Goal: Transaction & Acquisition: Book appointment/travel/reservation

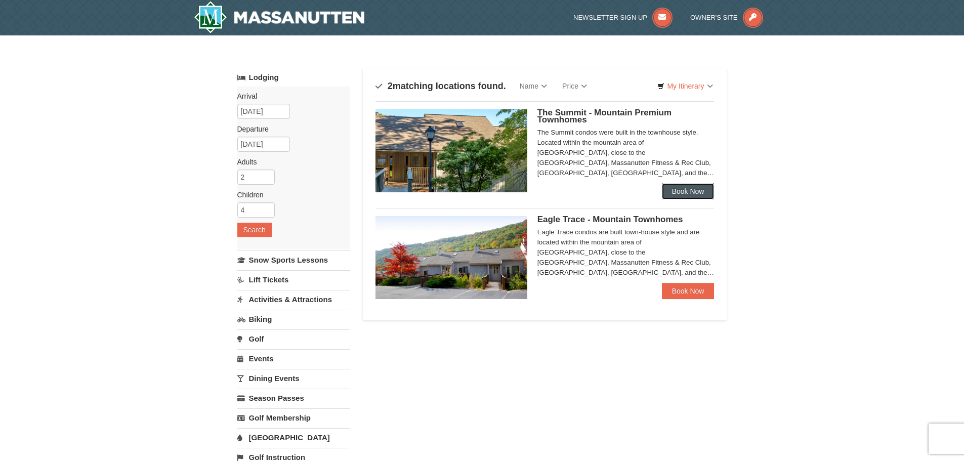
click at [689, 191] on link "Book Now" at bounding box center [688, 191] width 53 height 16
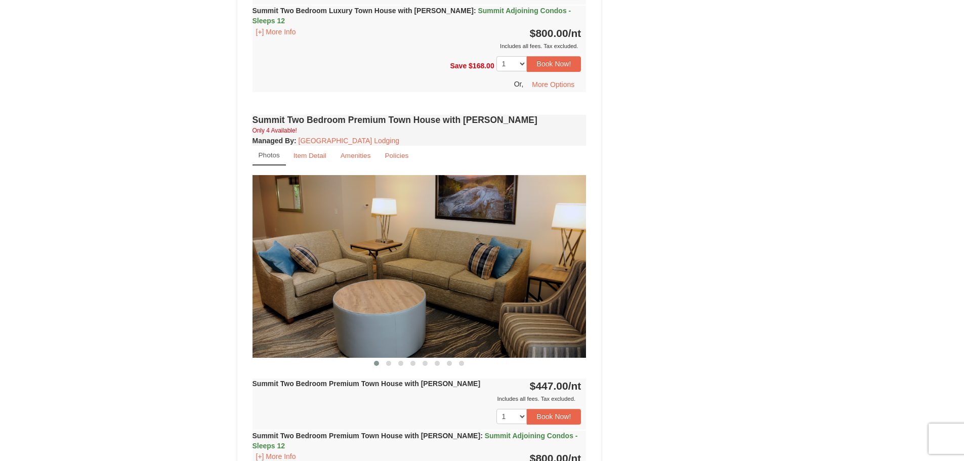
scroll to position [708, 0]
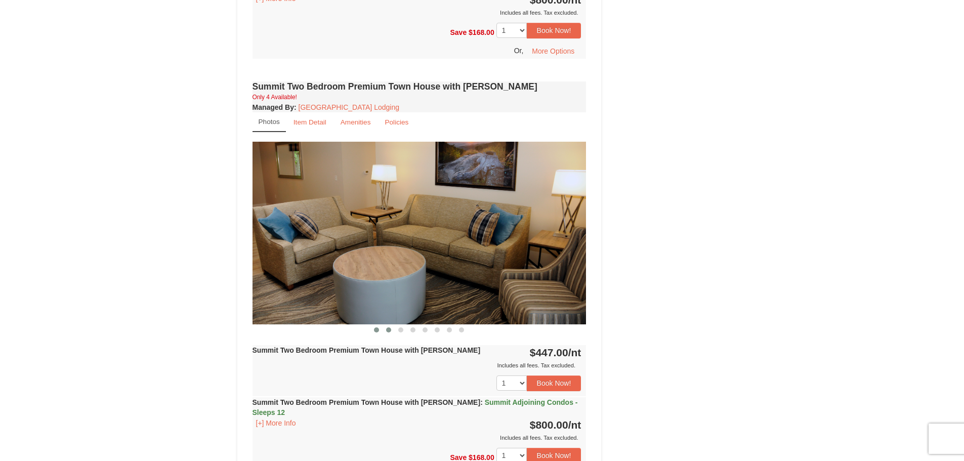
click at [387, 327] on span at bounding box center [388, 329] width 5 height 5
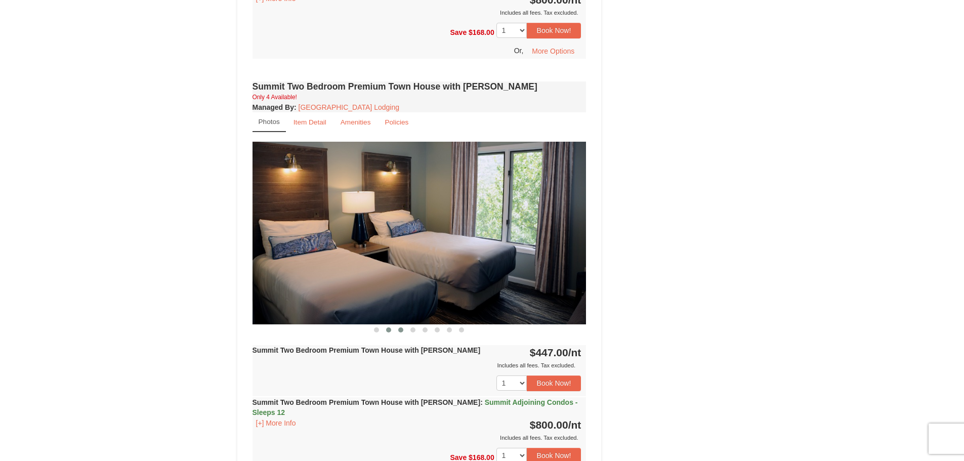
click at [396, 325] on button at bounding box center [401, 330] width 12 height 10
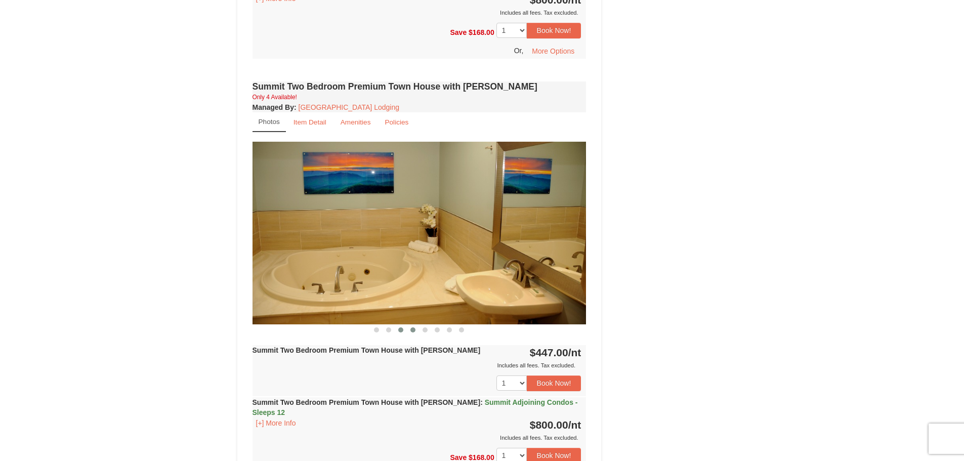
click at [412, 327] on span at bounding box center [412, 329] width 5 height 5
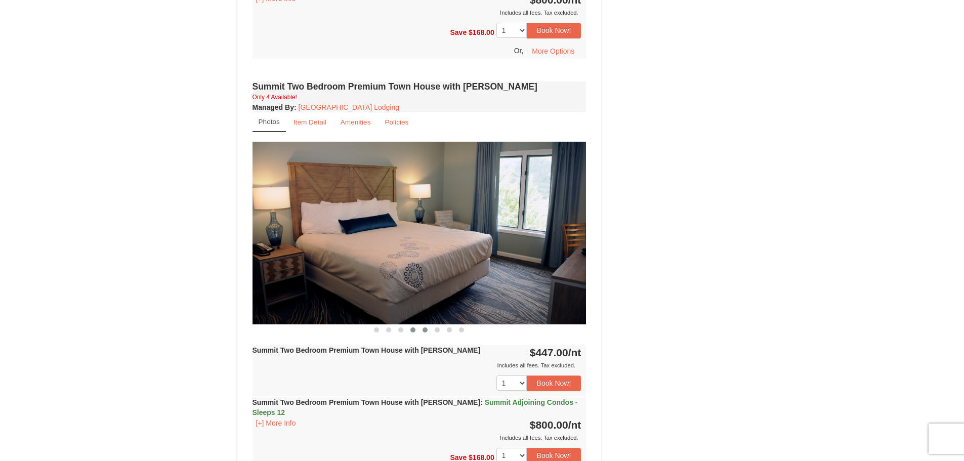
click at [427, 327] on span at bounding box center [424, 329] width 5 height 5
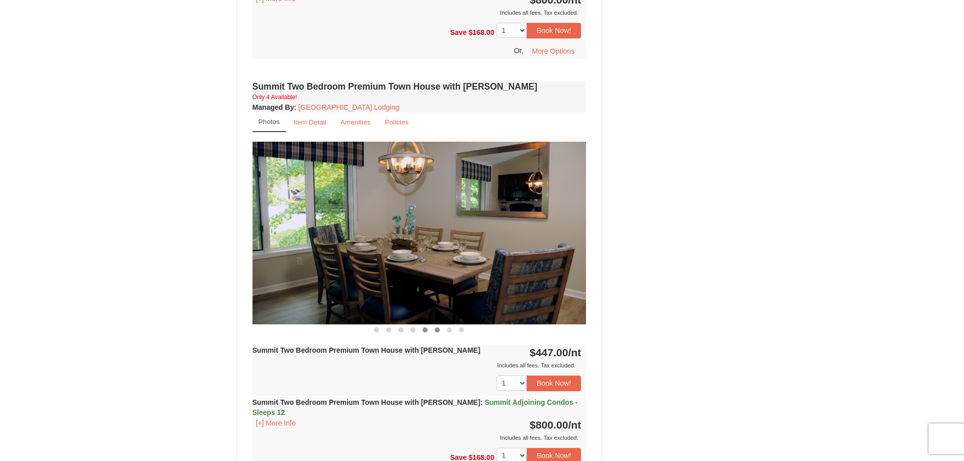
click at [435, 325] on button at bounding box center [437, 330] width 12 height 10
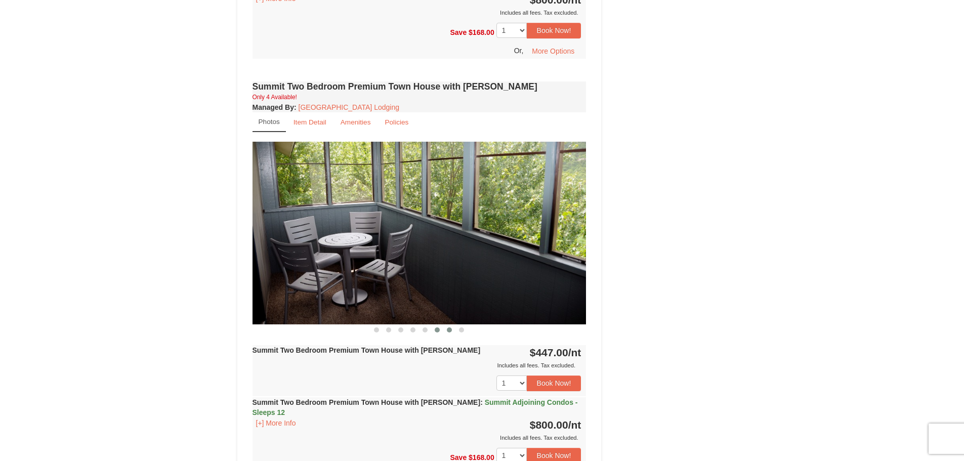
click at [448, 325] on button at bounding box center [449, 330] width 12 height 10
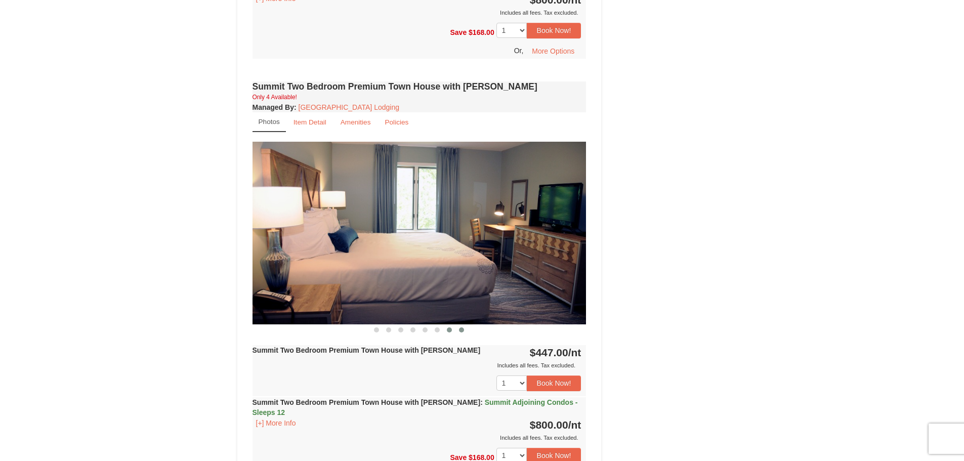
click at [458, 325] on button at bounding box center [461, 330] width 12 height 10
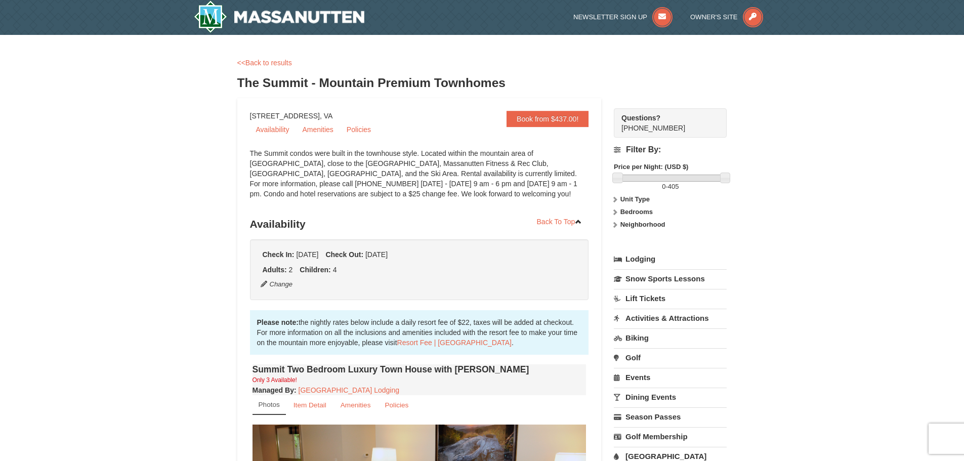
scroll to position [0, 0]
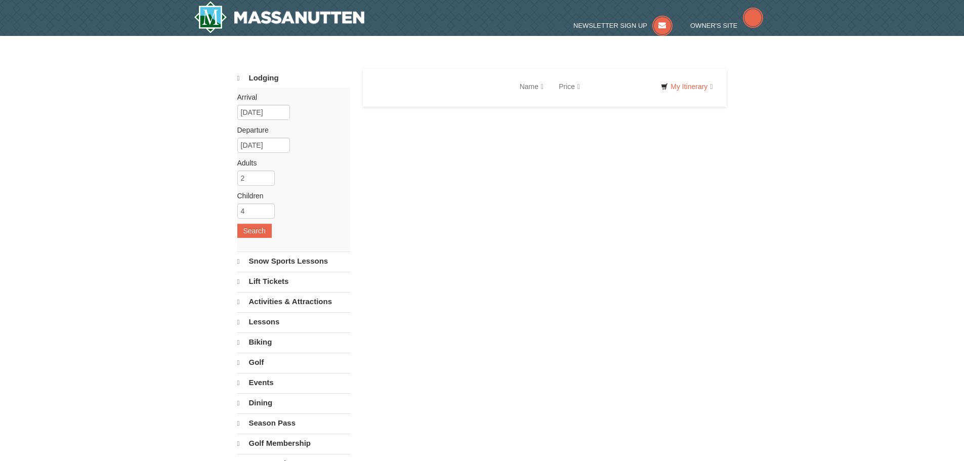
select select "9"
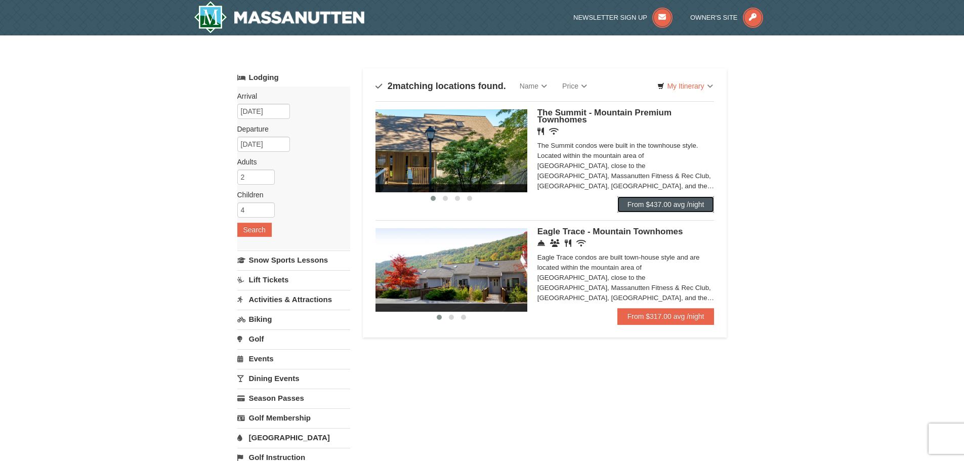
click at [669, 201] on link "From $437.00 avg /night" at bounding box center [665, 204] width 97 height 16
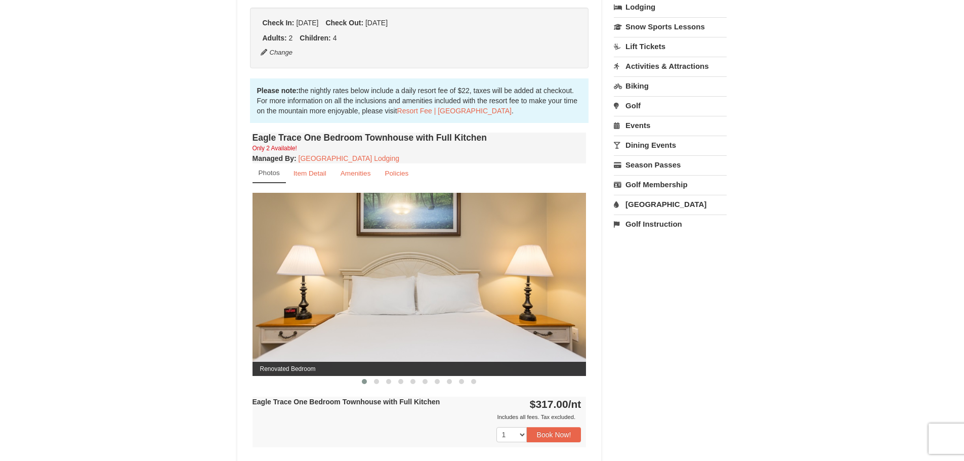
scroll to position [253, 0]
click at [375, 382] on span at bounding box center [376, 380] width 5 height 5
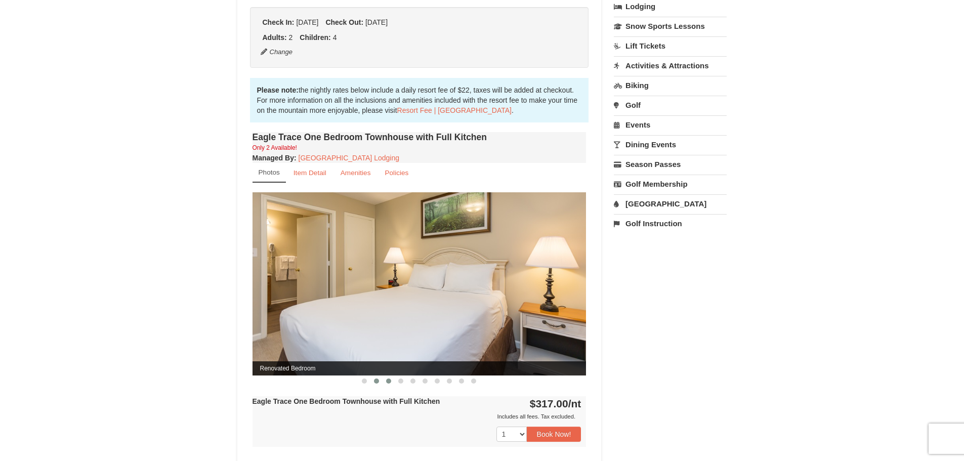
click at [387, 382] on span at bounding box center [388, 380] width 5 height 5
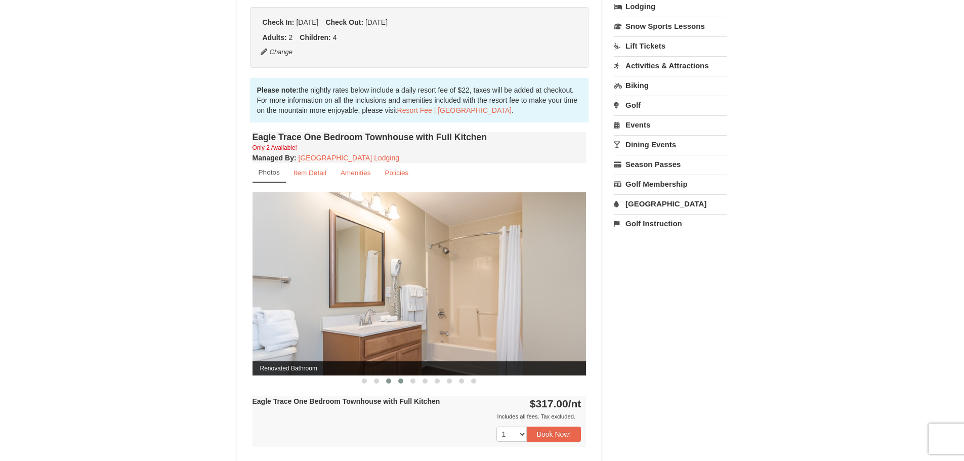
click at [398, 382] on span at bounding box center [400, 380] width 5 height 5
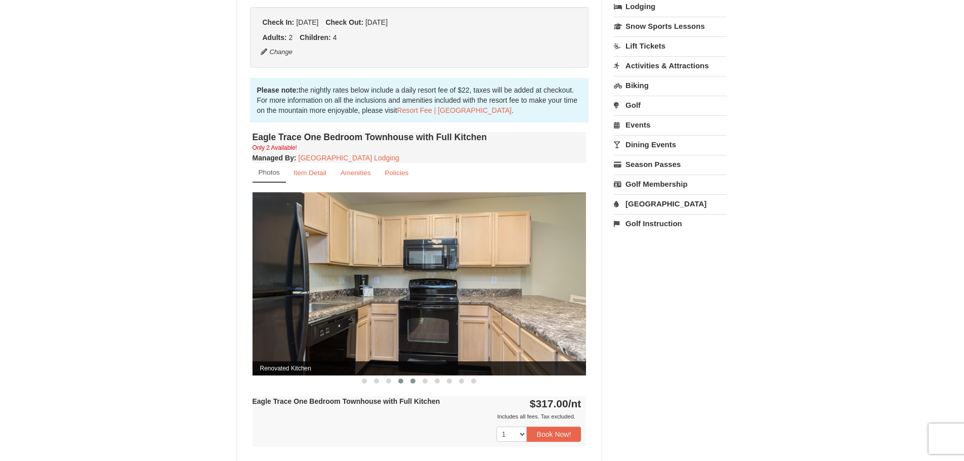
click at [410, 381] on span at bounding box center [412, 380] width 5 height 5
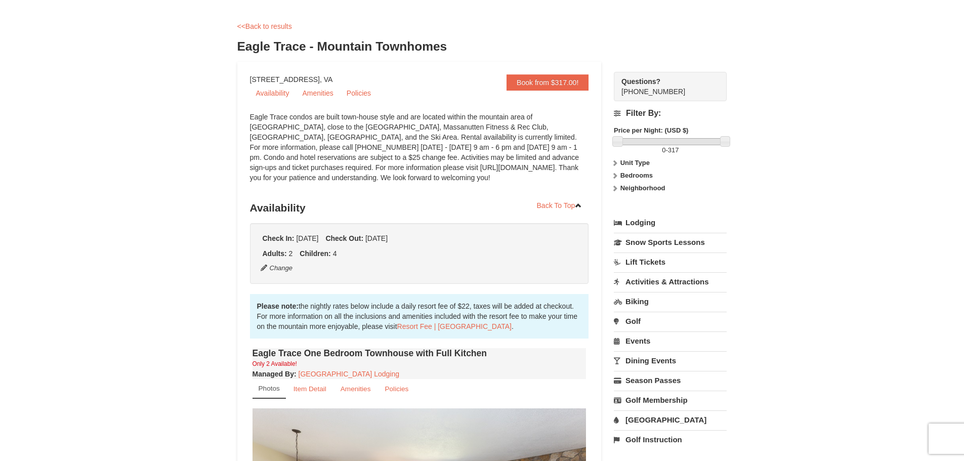
scroll to position [0, 0]
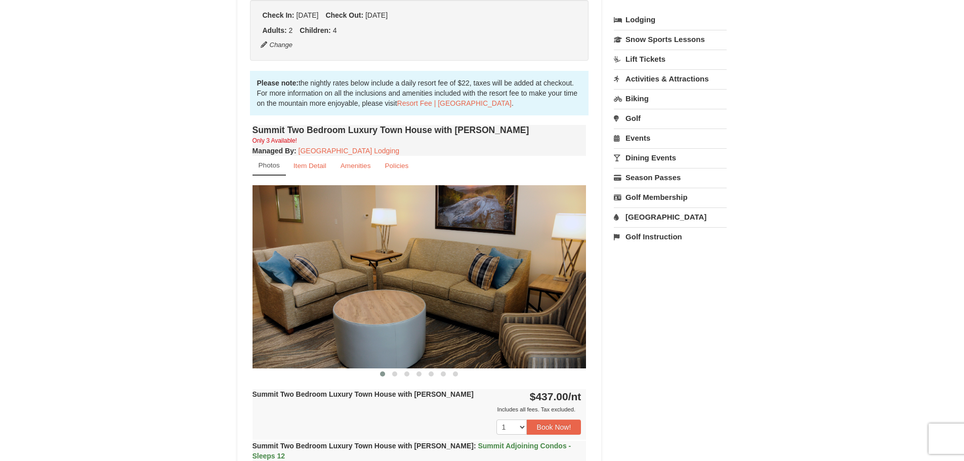
scroll to position [253, 0]
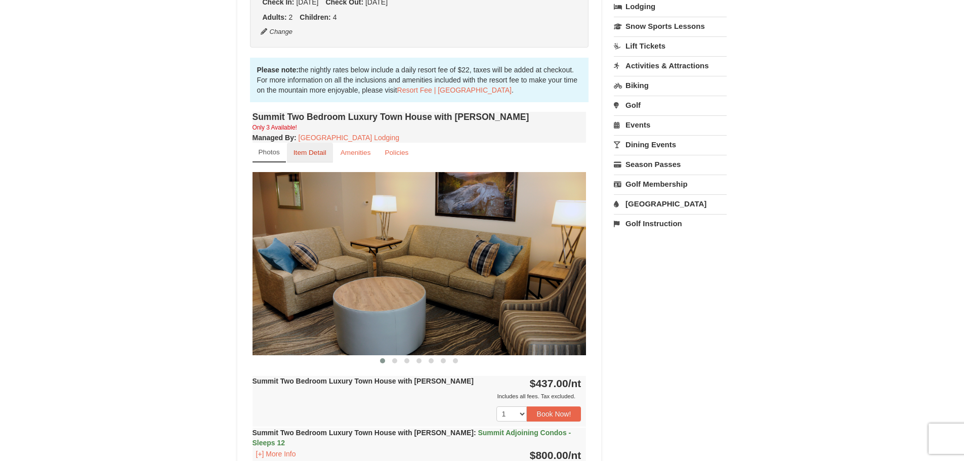
click at [304, 156] on small "Item Detail" at bounding box center [309, 153] width 33 height 8
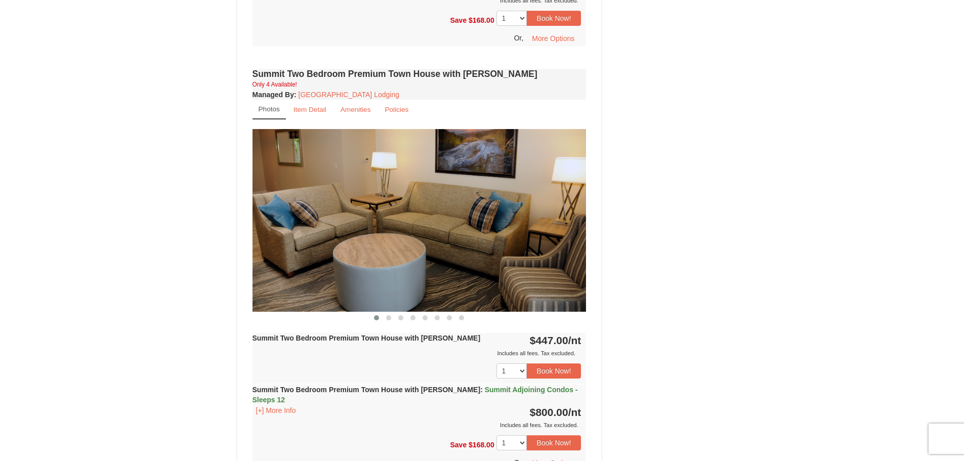
scroll to position [607, 0]
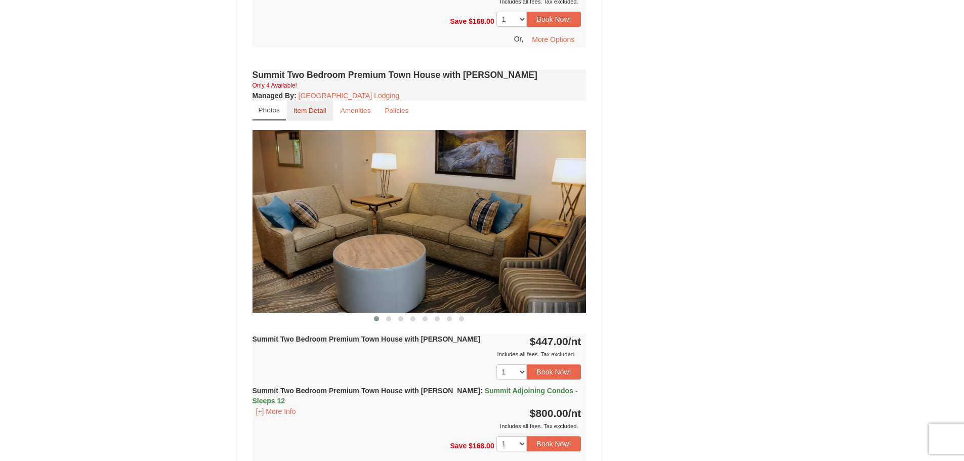
click at [311, 101] on link "Item Detail" at bounding box center [310, 111] width 46 height 20
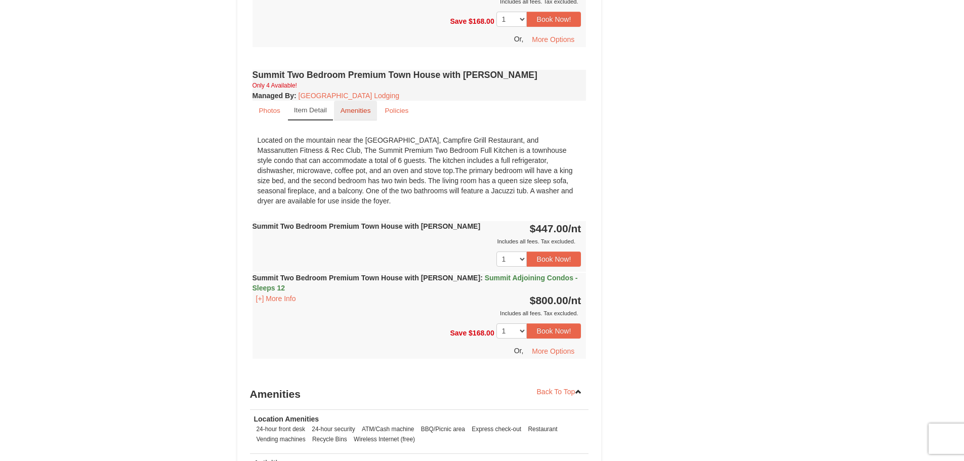
click at [356, 107] on small "Amenities" at bounding box center [355, 111] width 30 height 8
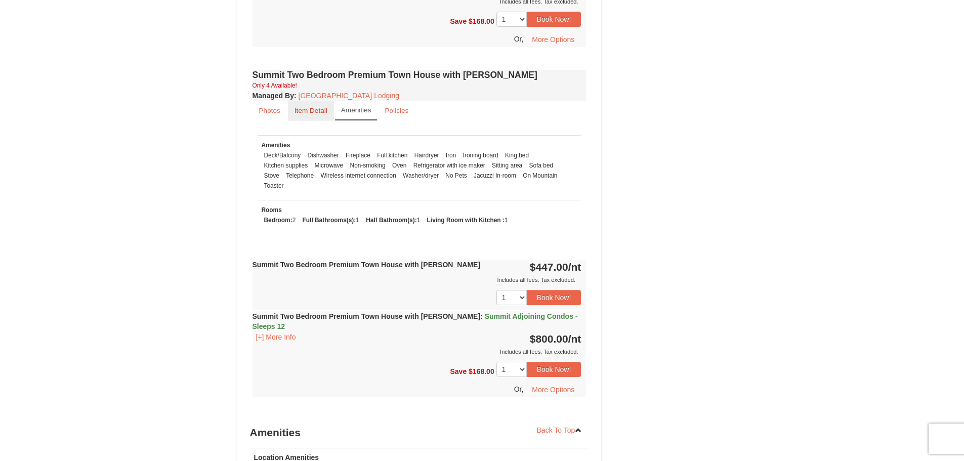
click at [318, 107] on small "Item Detail" at bounding box center [310, 111] width 33 height 8
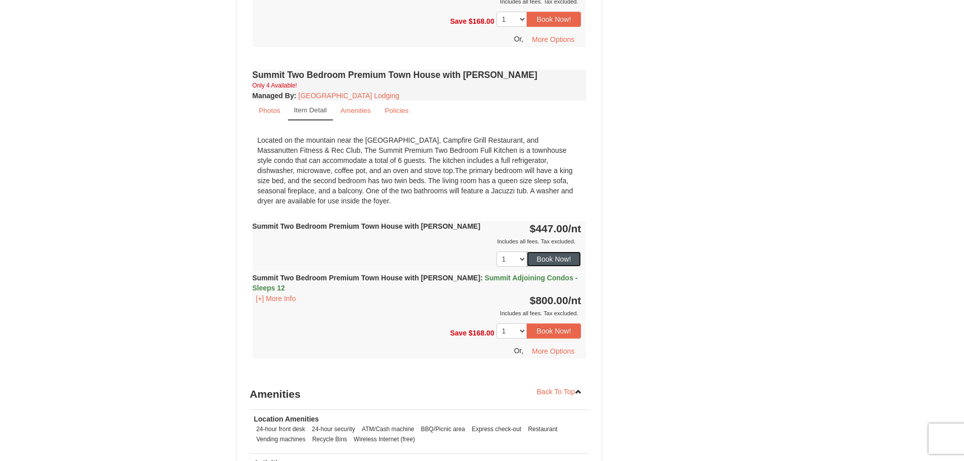
click at [546, 251] on button "Book Now!" at bounding box center [554, 258] width 55 height 15
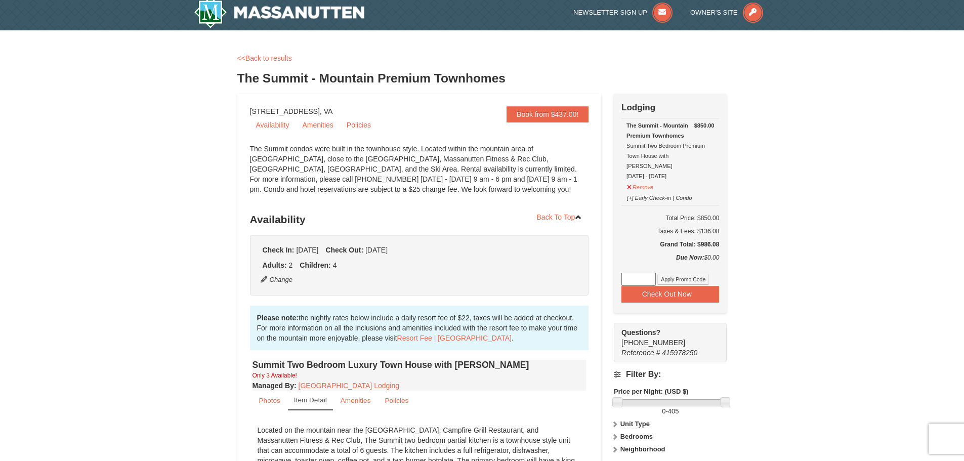
scroll to position [0, 0]
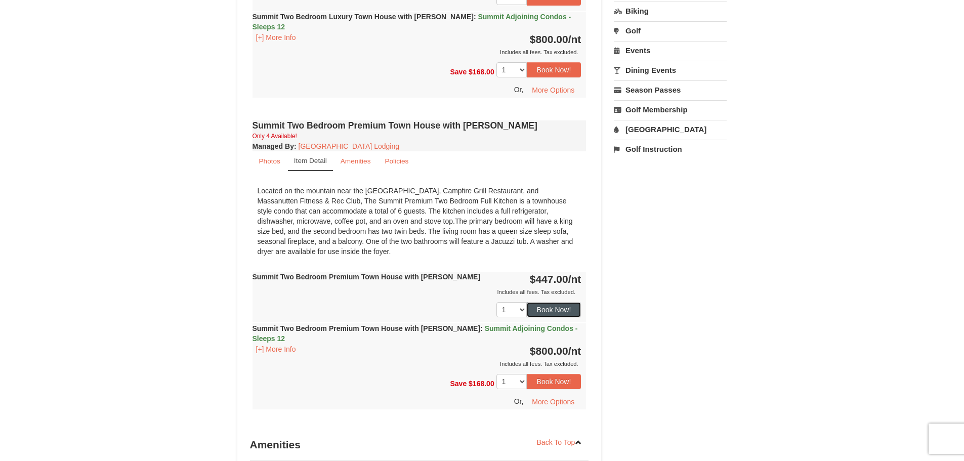
click at [550, 302] on button "Book Now!" at bounding box center [554, 309] width 55 height 15
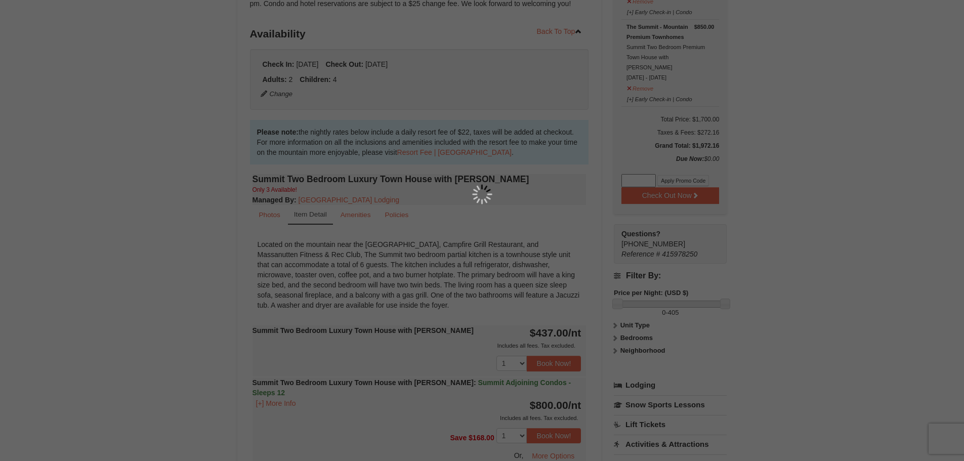
scroll to position [99, 0]
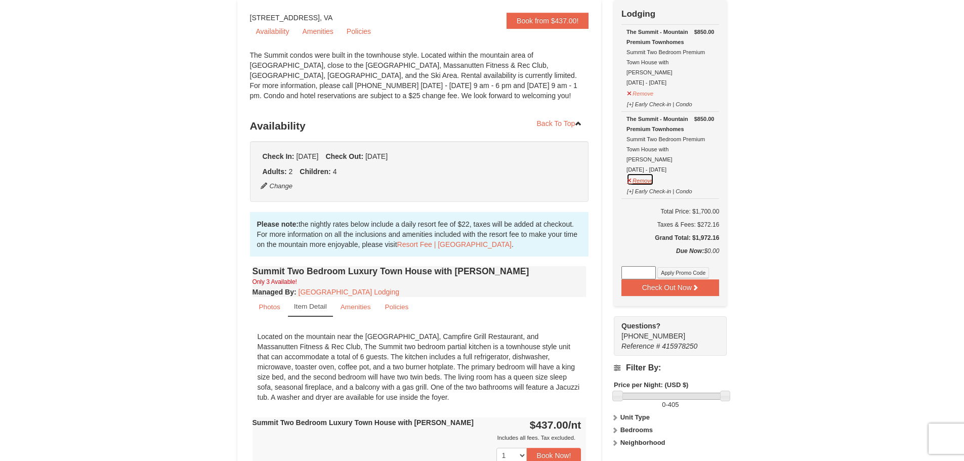
click at [640, 173] on button "Remove" at bounding box center [639, 179] width 27 height 13
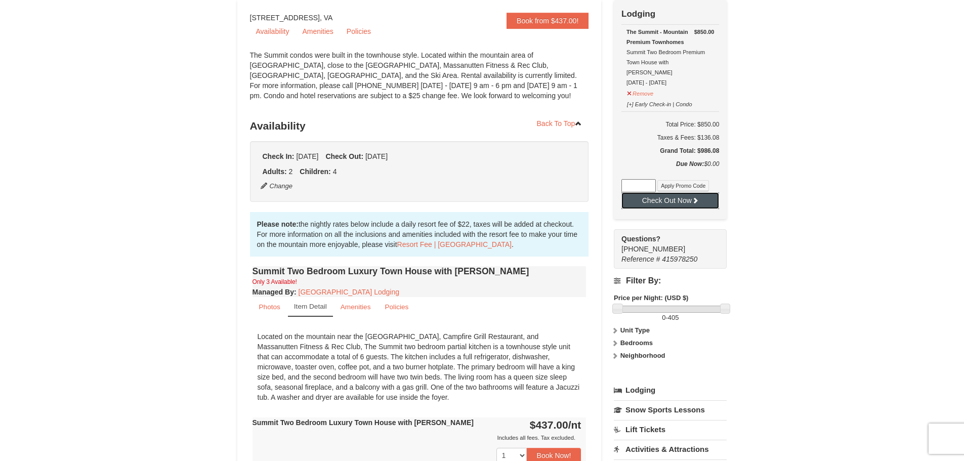
click at [674, 192] on button "Check Out Now" at bounding box center [670, 200] width 98 height 16
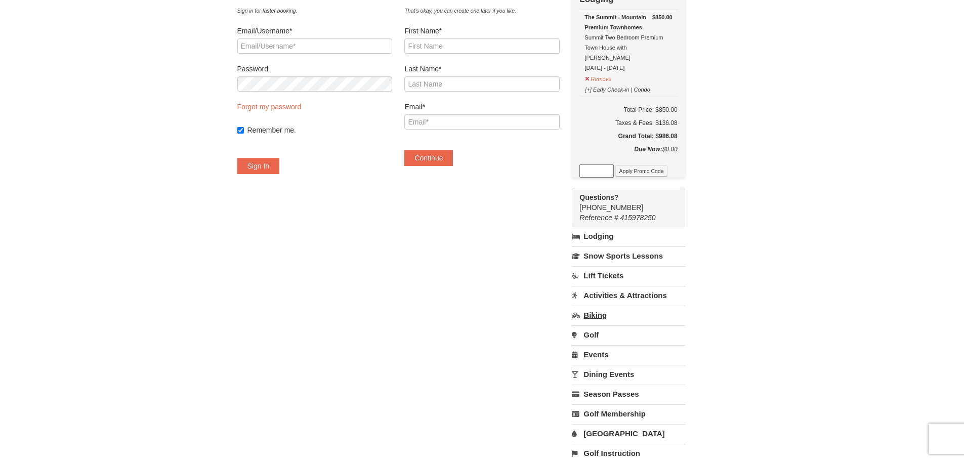
scroll to position [101, 0]
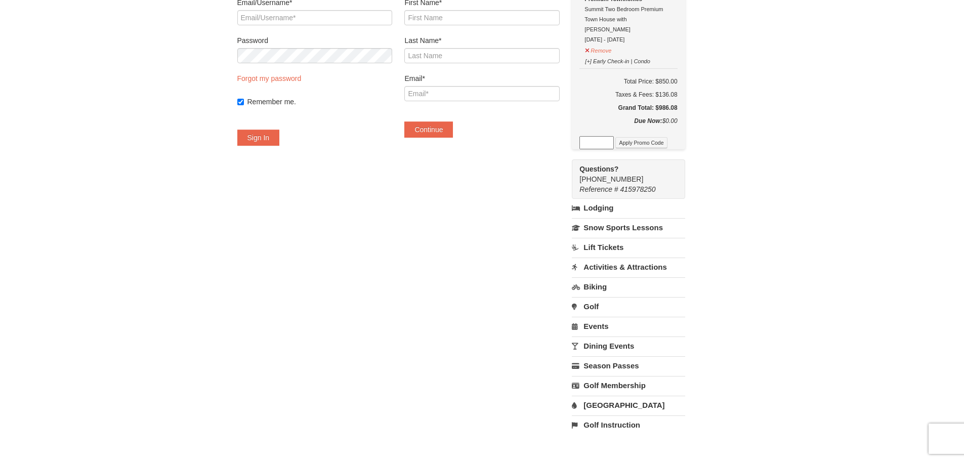
click at [612, 397] on link "[GEOGRAPHIC_DATA]" at bounding box center [628, 405] width 113 height 19
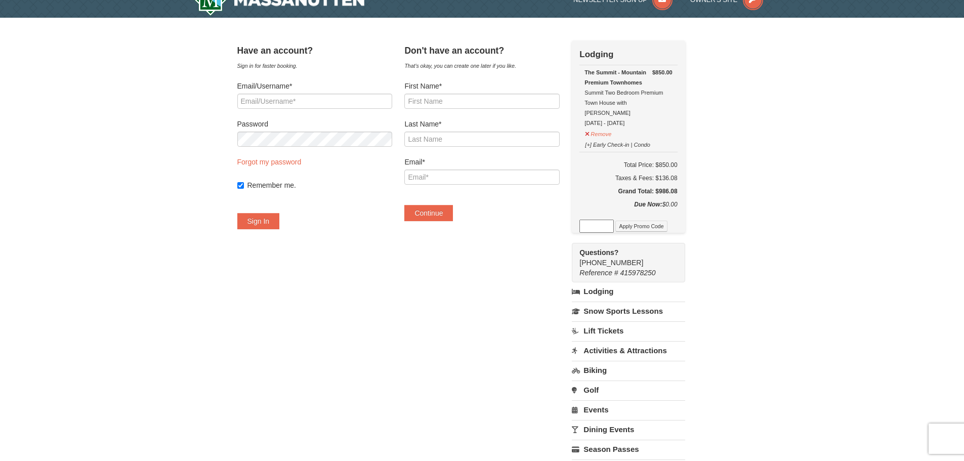
scroll to position [0, 0]
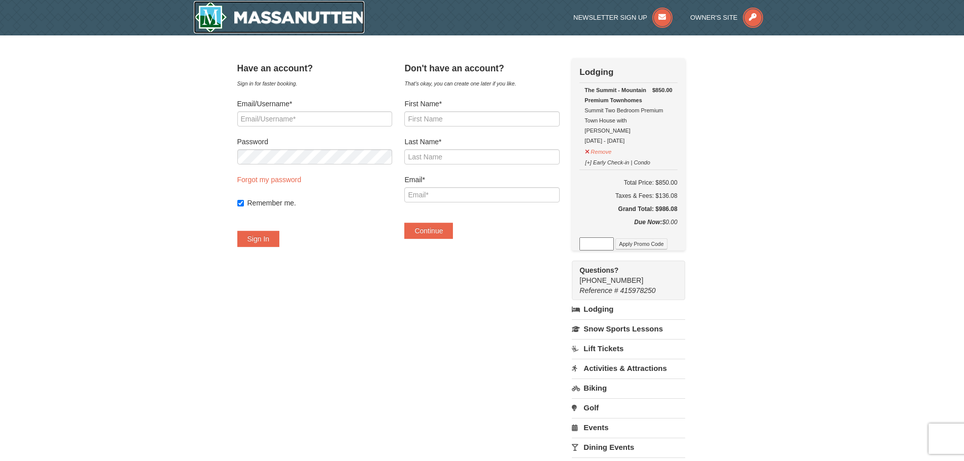
click at [286, 14] on img at bounding box center [279, 17] width 171 height 32
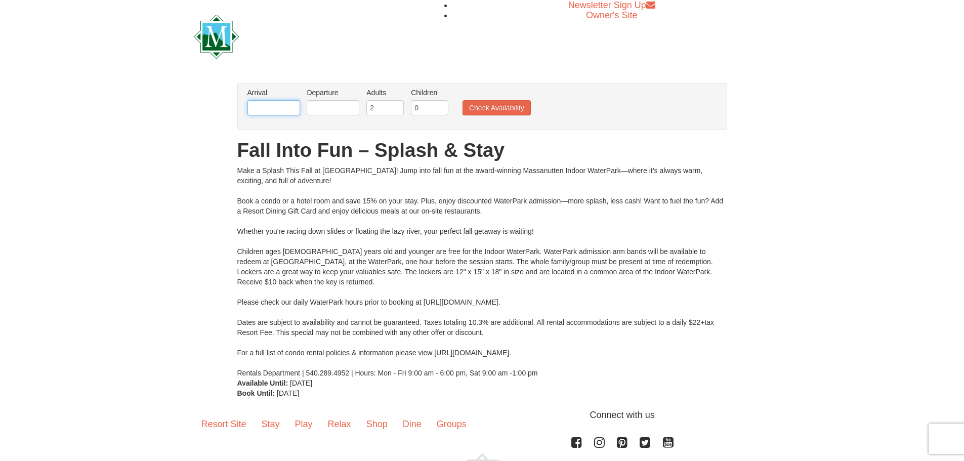
click at [271, 106] on input "text" at bounding box center [273, 107] width 53 height 15
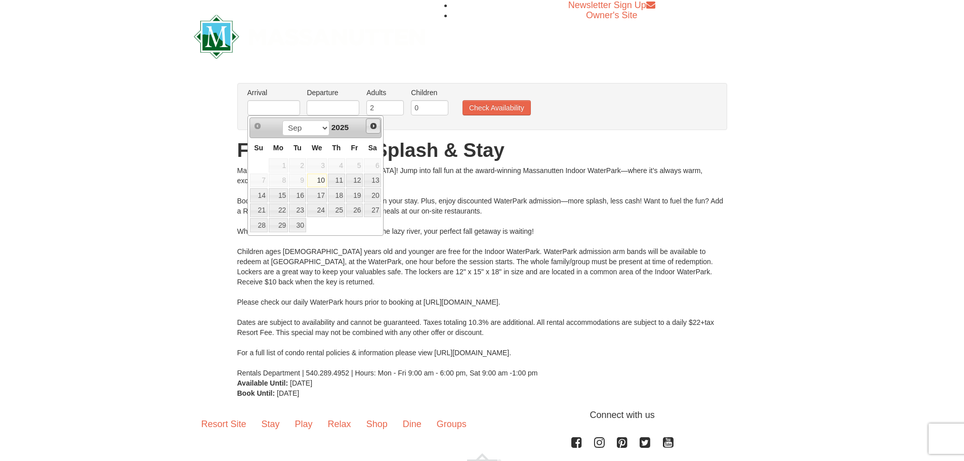
click at [374, 127] on span "Next" at bounding box center [373, 126] width 8 height 8
click at [377, 126] on span "Next" at bounding box center [373, 126] width 8 height 8
click at [361, 180] on link "12" at bounding box center [354, 180] width 17 height 14
type input "[DATE]"
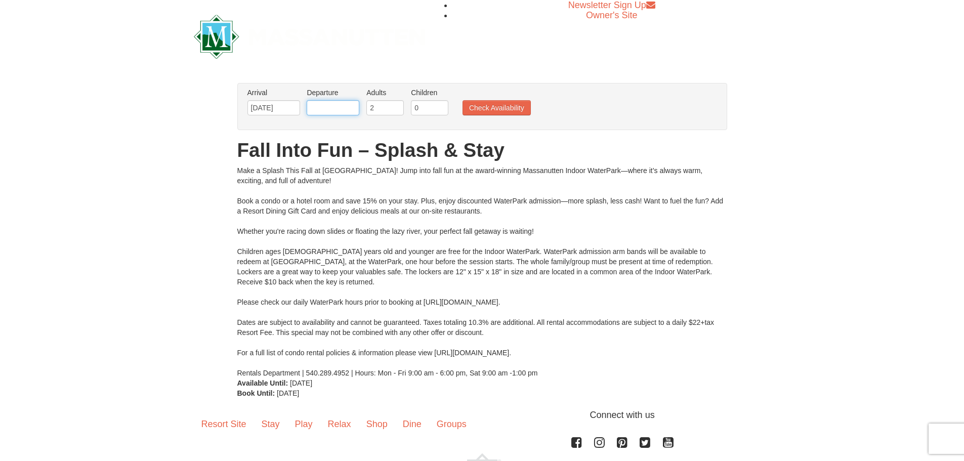
click at [340, 108] on input "text" at bounding box center [333, 107] width 53 height 15
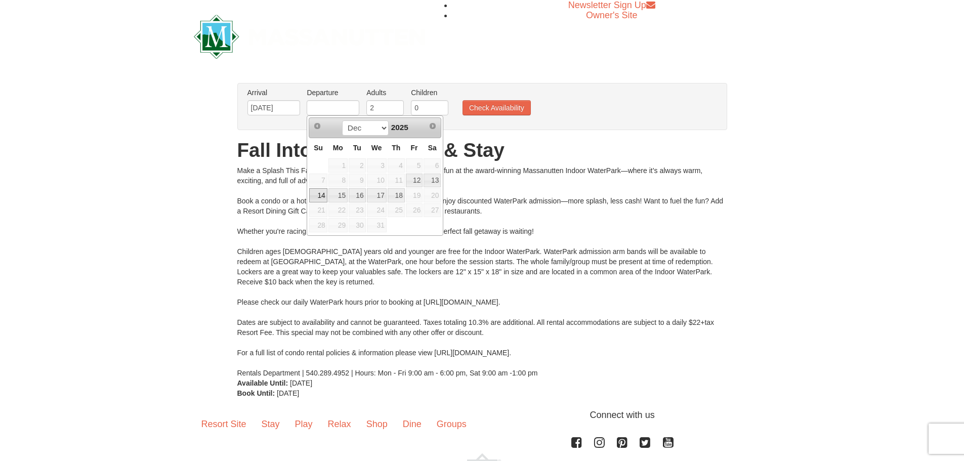
click at [315, 196] on link "14" at bounding box center [318, 195] width 18 height 14
type input "12/14/2025"
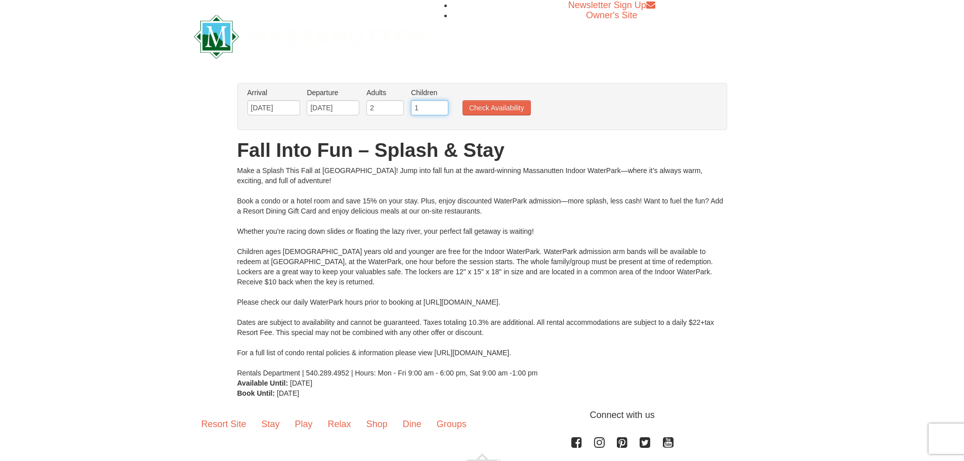
click at [440, 106] on input "1" at bounding box center [429, 107] width 37 height 15
click at [440, 106] on input "2" at bounding box center [429, 107] width 37 height 15
click at [440, 106] on input "3" at bounding box center [429, 107] width 37 height 15
type input "4"
click at [440, 106] on input "4" at bounding box center [429, 107] width 37 height 15
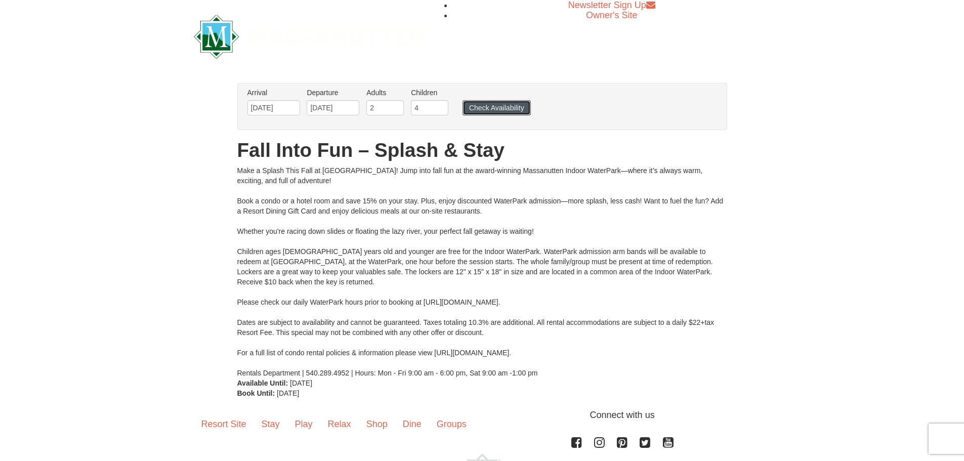
click at [483, 109] on button "Check Availability" at bounding box center [496, 107] width 68 height 15
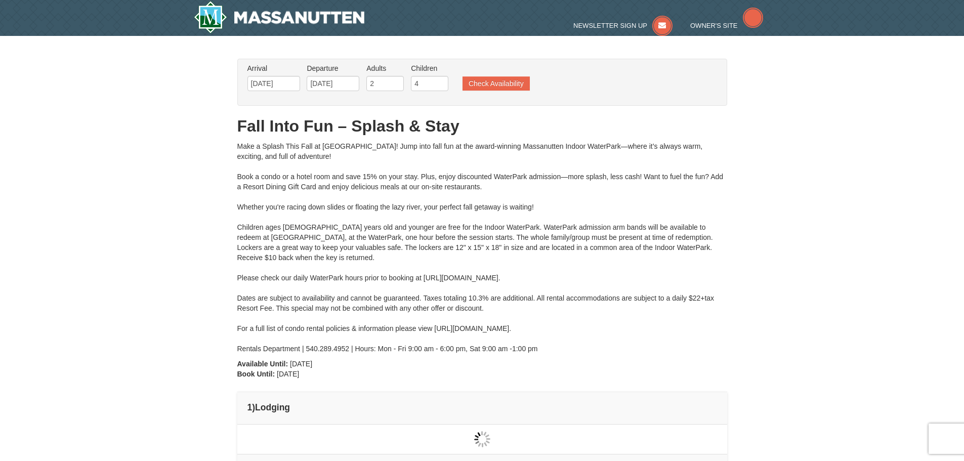
type input "[DATE]"
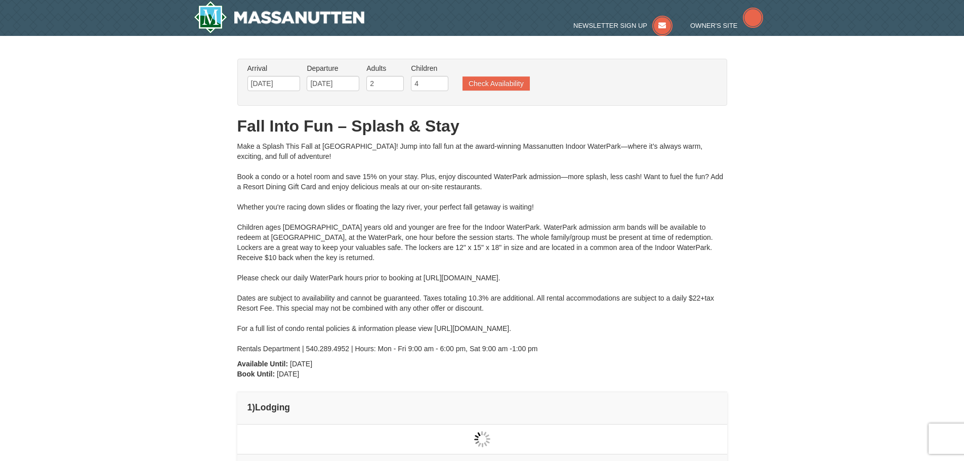
type input "[DATE]"
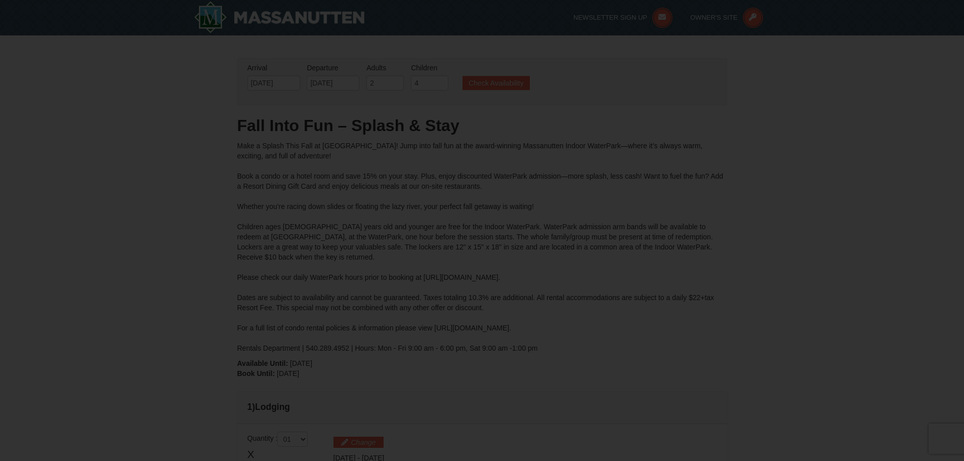
type input "[DATE]"
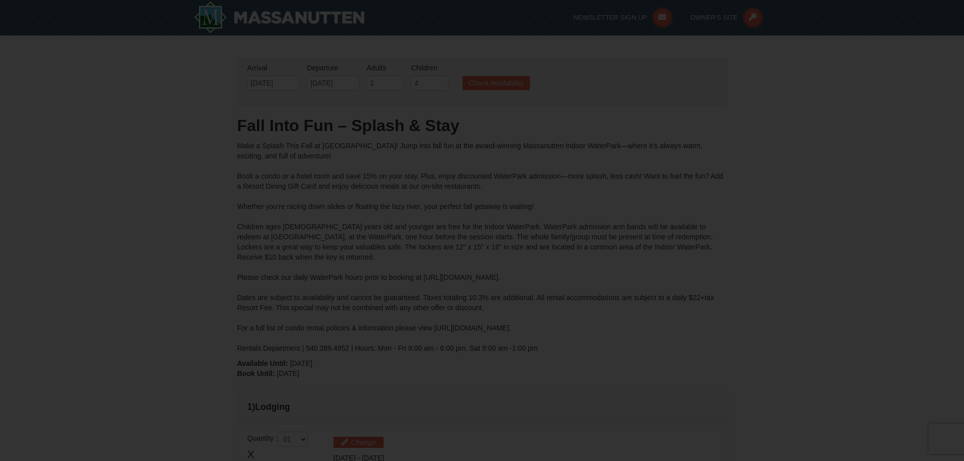
type input "[DATE]"
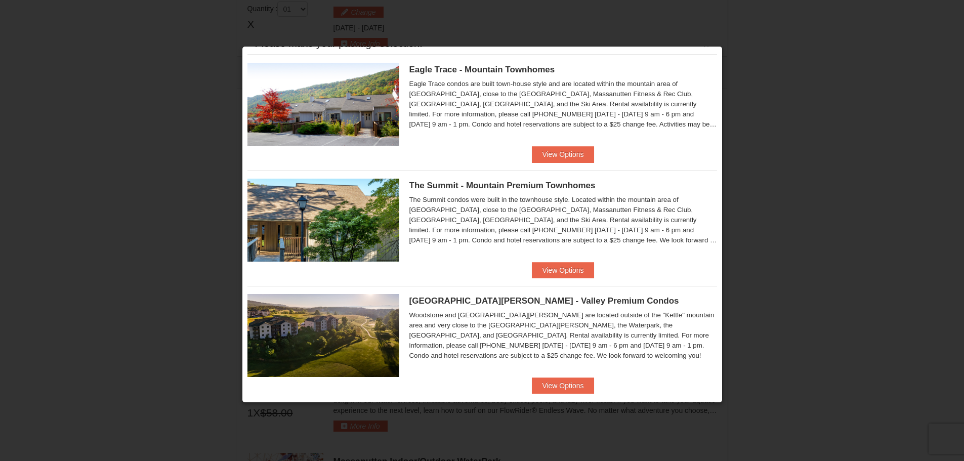
scroll to position [32, 0]
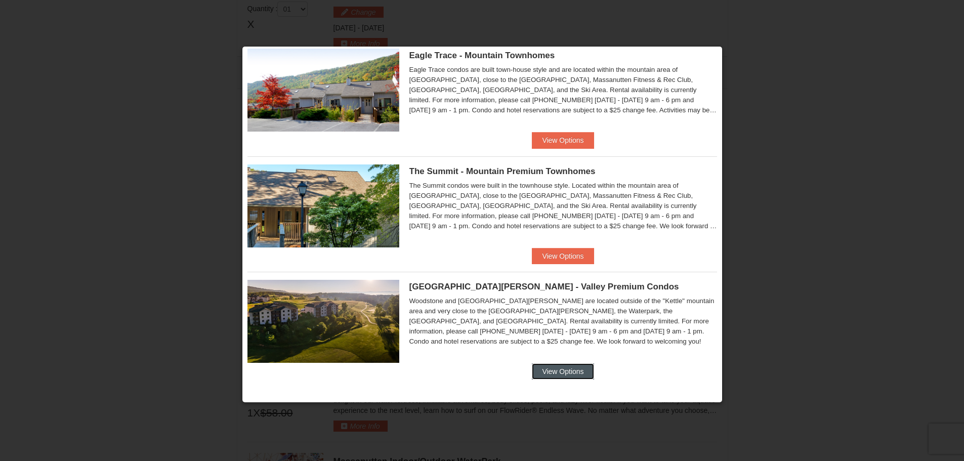
click at [552, 364] on button "View Options" at bounding box center [563, 371] width 62 height 16
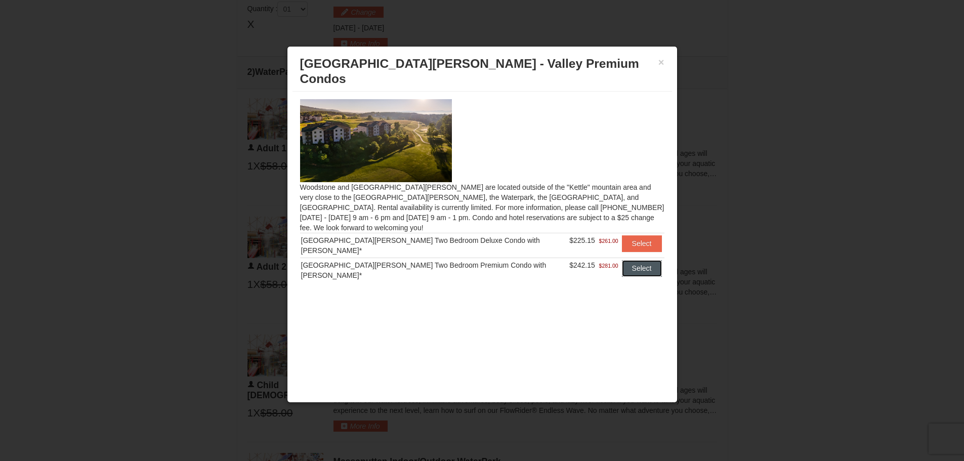
click at [630, 260] on button "Select" at bounding box center [642, 268] width 40 height 16
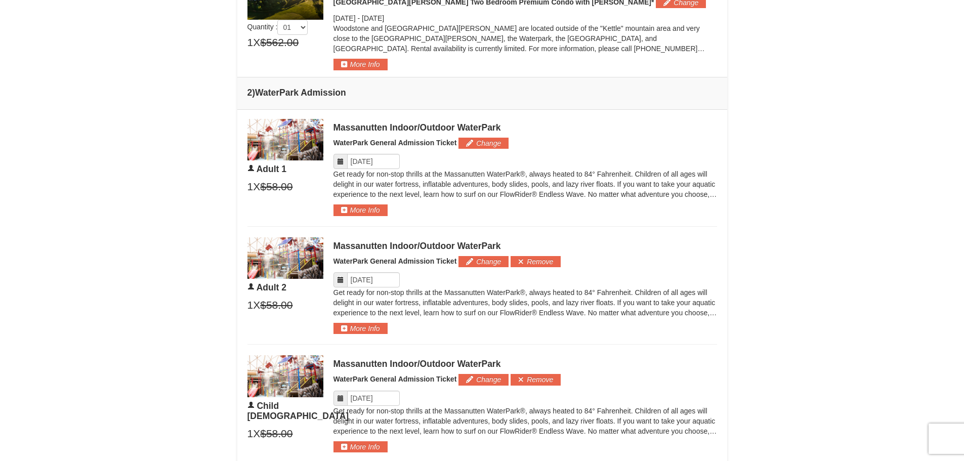
scroll to position [455, 0]
click at [339, 162] on icon at bounding box center [340, 160] width 7 height 7
click at [362, 162] on input "Please format dates MM/DD/YYYY" at bounding box center [373, 160] width 53 height 15
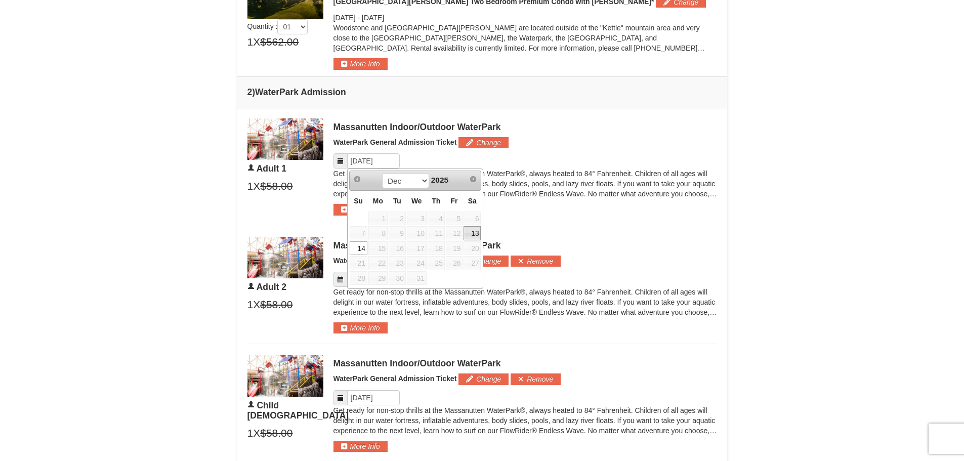
click at [478, 232] on link "13" at bounding box center [471, 233] width 17 height 14
type input "[DATE]"
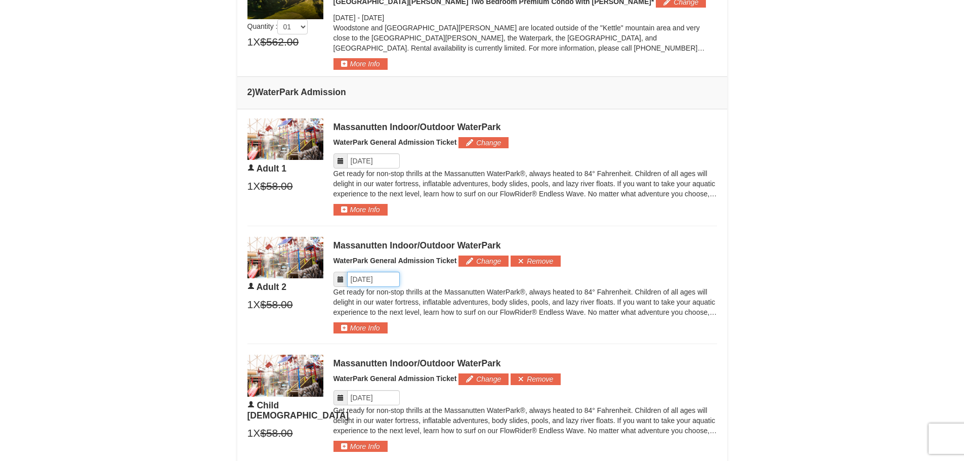
click at [382, 277] on input "Please format dates MM/DD/YYYY" at bounding box center [373, 279] width 53 height 15
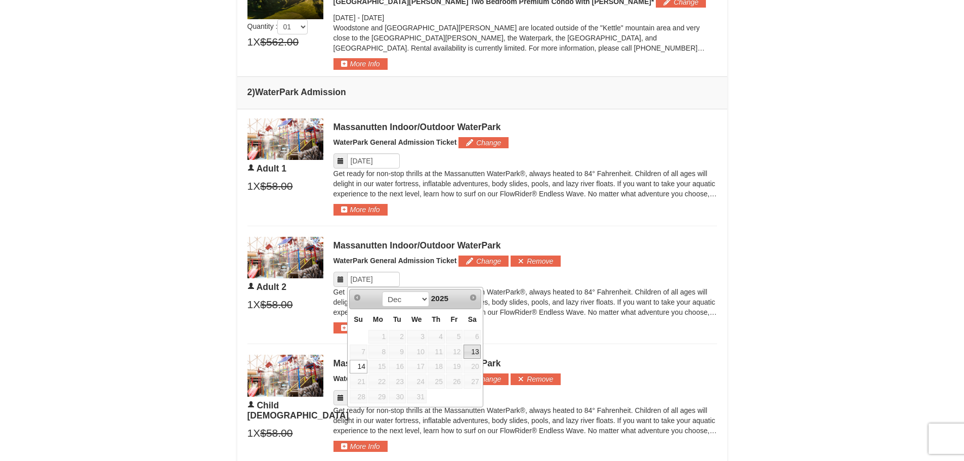
click at [476, 353] on link "13" at bounding box center [471, 351] width 17 height 14
type input "[DATE]"
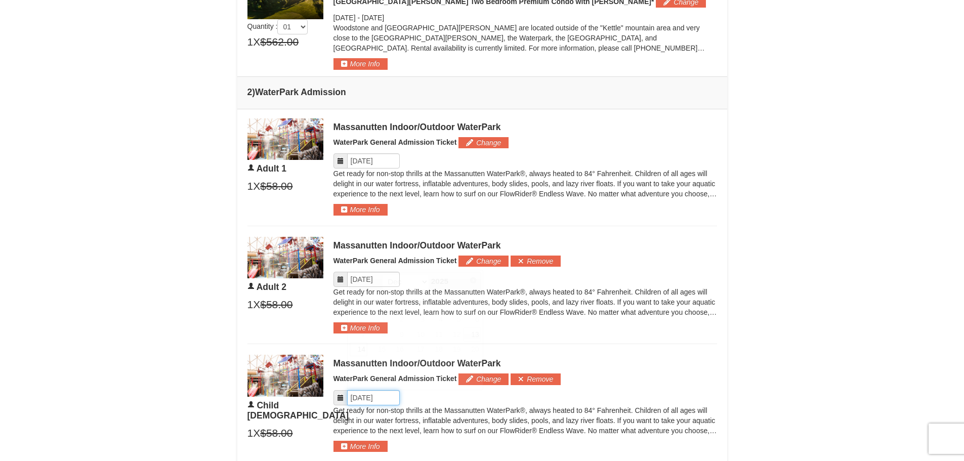
click at [383, 395] on input "Please format dates MM/DD/YYYY" at bounding box center [373, 397] width 53 height 15
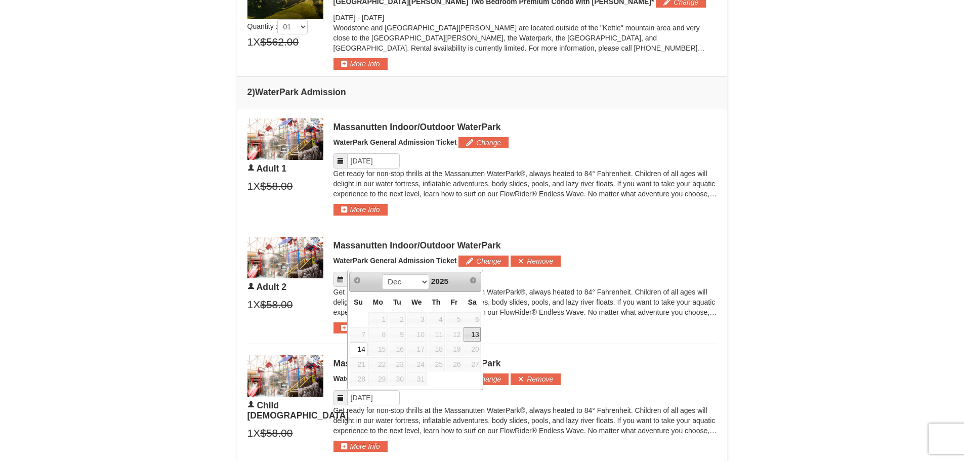
click at [471, 332] on link "13" at bounding box center [471, 334] width 17 height 14
type input "[DATE]"
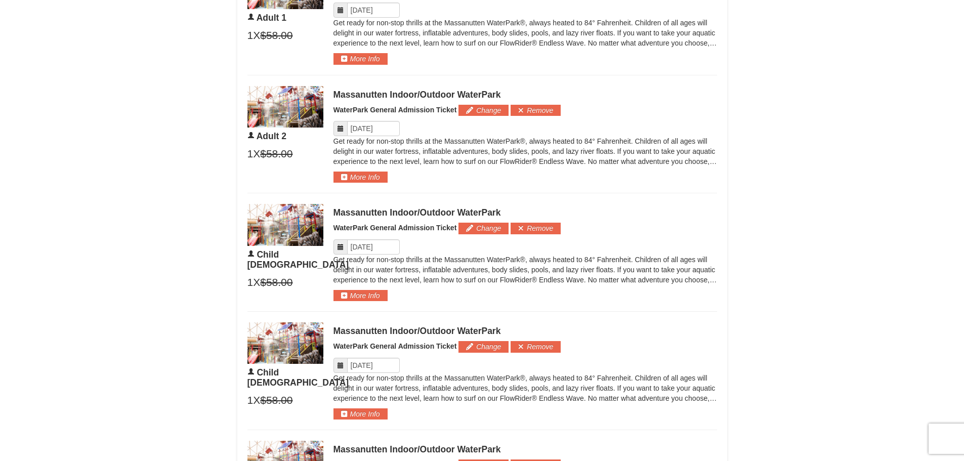
scroll to position [658, 0]
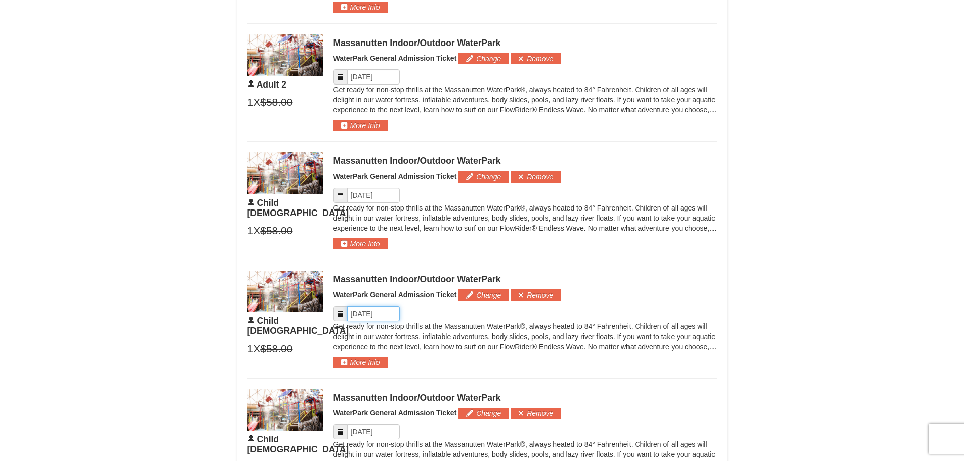
click at [380, 315] on input "Please format dates MM/DD/YYYY" at bounding box center [373, 313] width 53 height 15
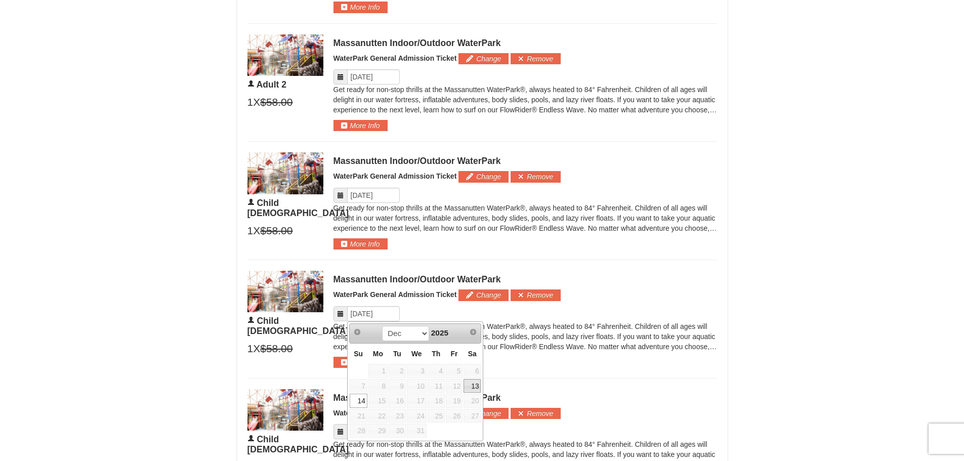
click at [466, 384] on link "13" at bounding box center [471, 386] width 17 height 14
type input "[DATE]"
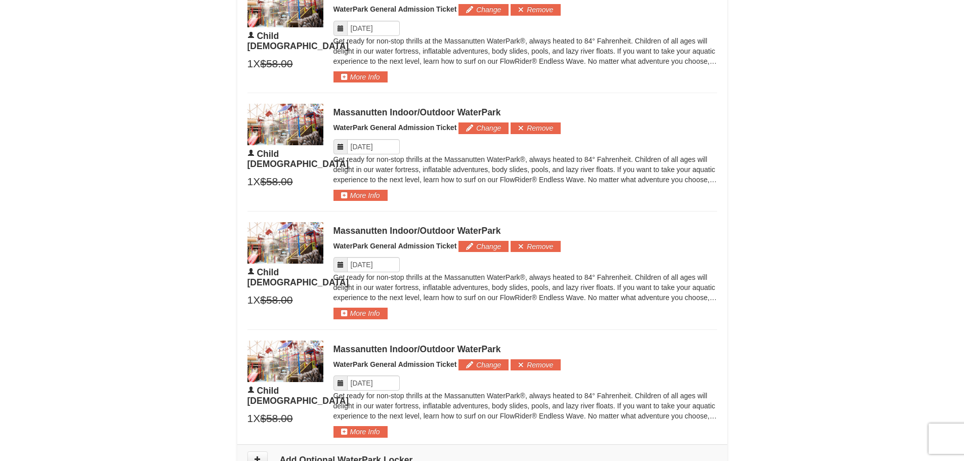
scroll to position [860, 0]
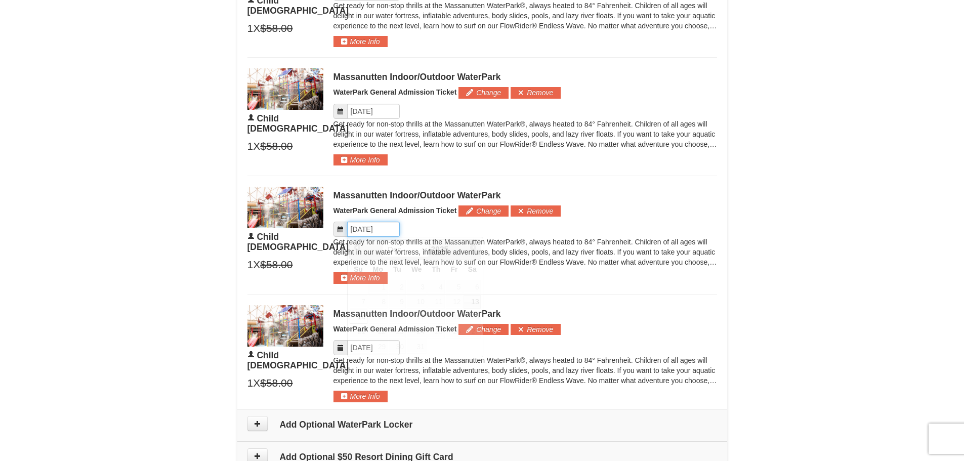
click at [388, 230] on input "Please format dates MM/DD/YYYY" at bounding box center [373, 229] width 53 height 15
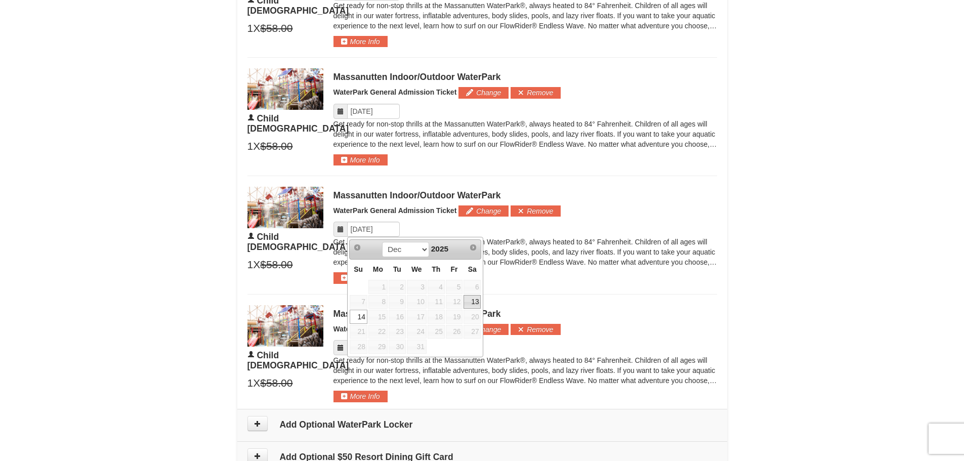
click at [474, 304] on link "13" at bounding box center [471, 302] width 17 height 14
type input "[DATE]"
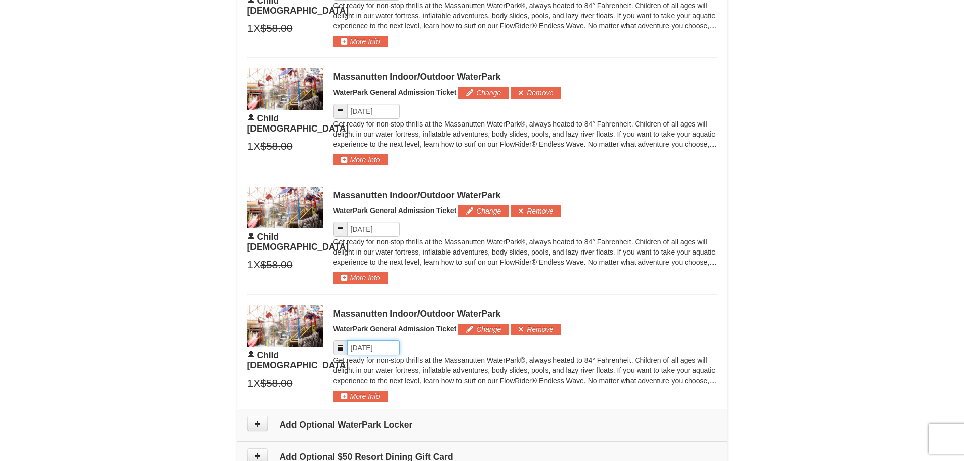
click at [390, 349] on input "Please format dates MM/DD/YYYY" at bounding box center [373, 347] width 53 height 15
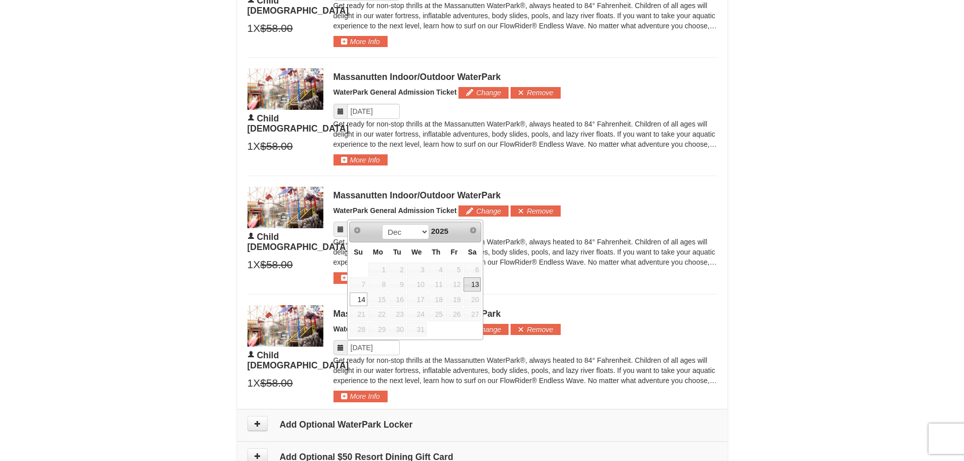
click at [475, 282] on link "13" at bounding box center [471, 284] width 17 height 14
type input "[DATE]"
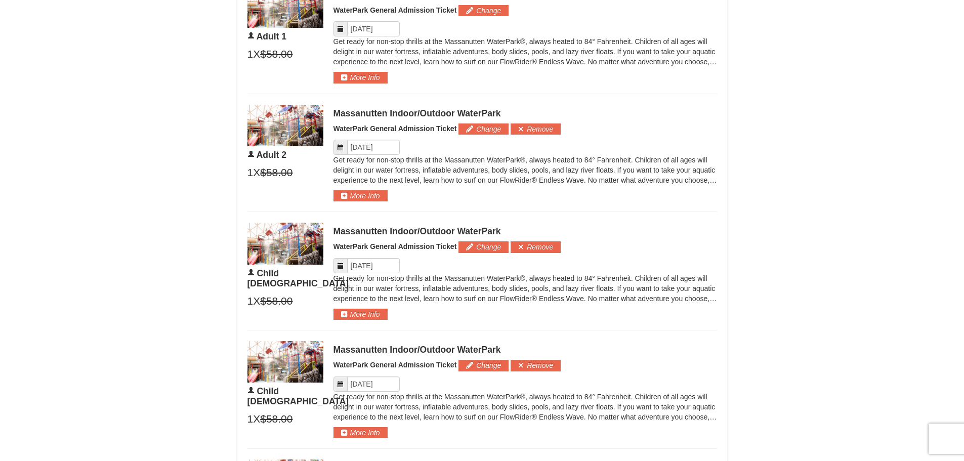
scroll to position [556, 0]
